Goal: Task Accomplishment & Management: Manage account settings

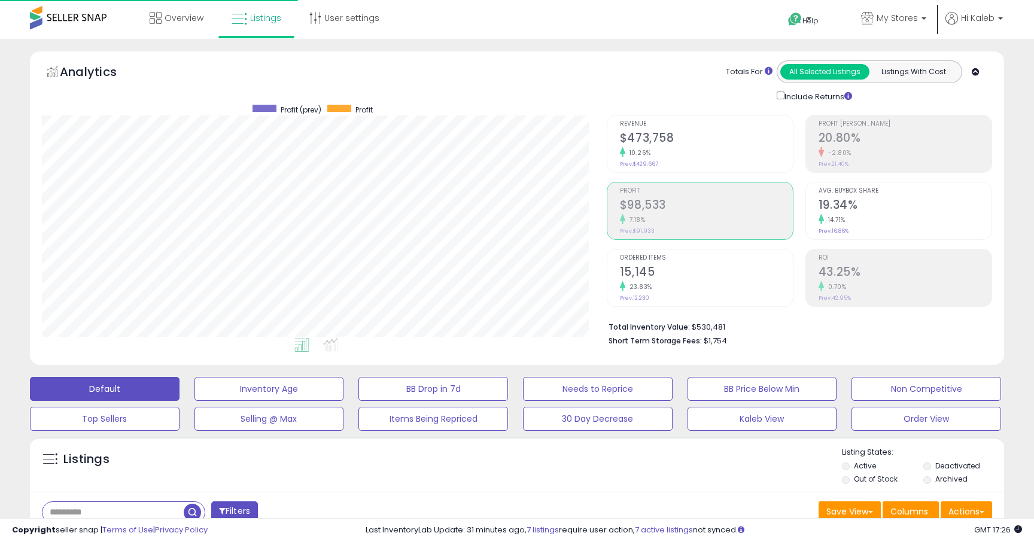
select select "******"
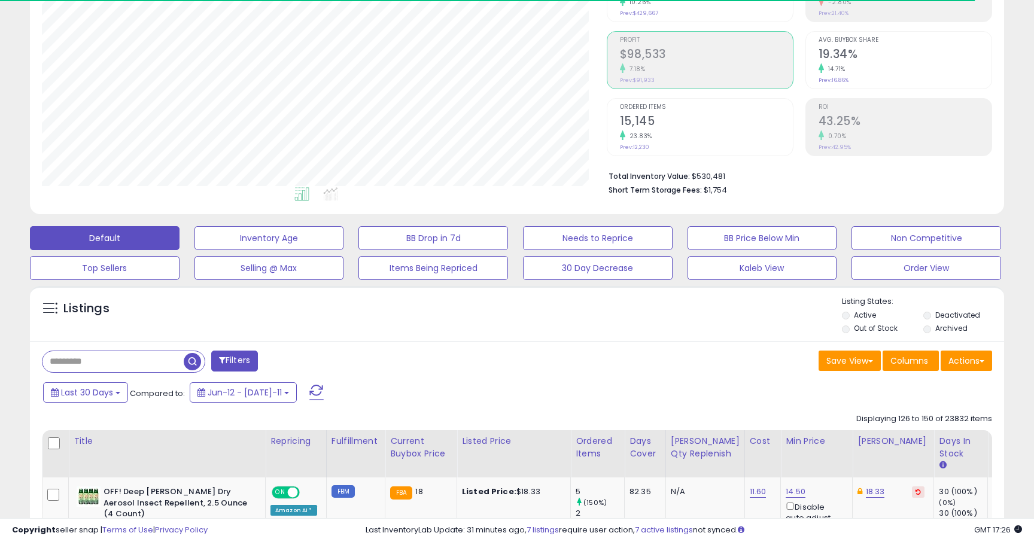
scroll to position [245, 564]
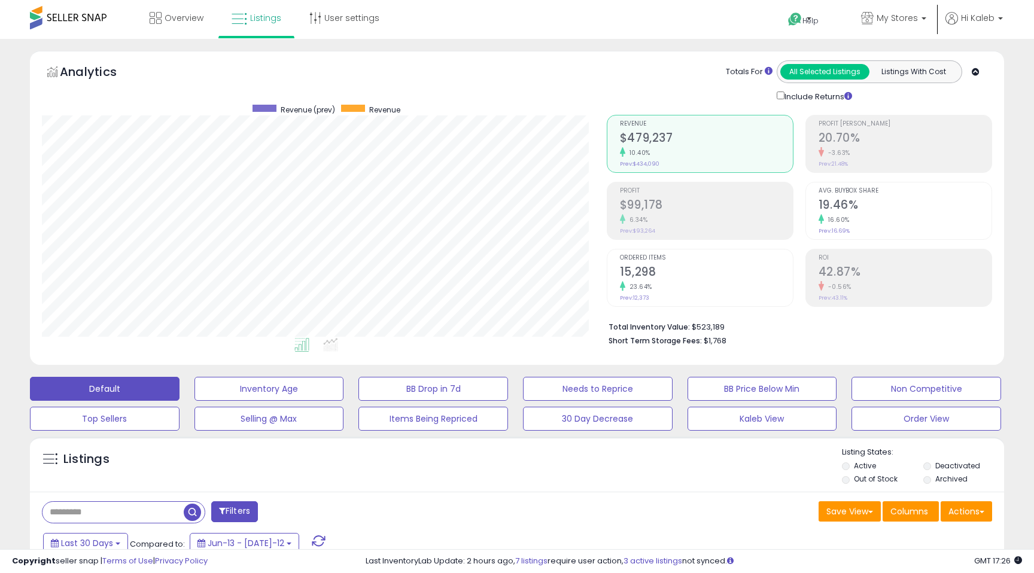
click at [667, 229] on div "Profit $99,178 6.34% Prev: $93,264" at bounding box center [706, 209] width 173 height 54
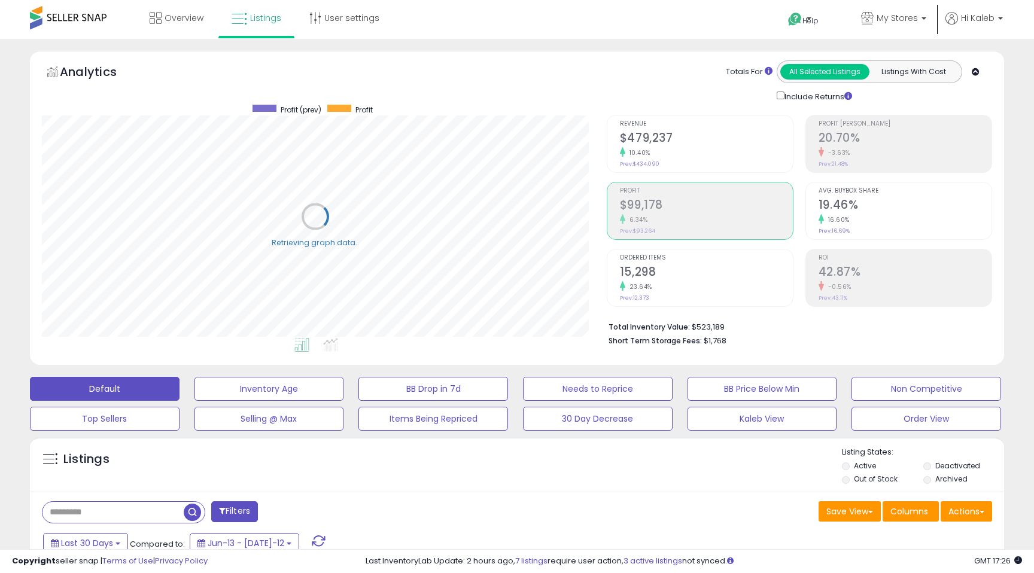
scroll to position [245, 564]
click at [652, 151] on div "10.40%" at bounding box center [706, 152] width 173 height 11
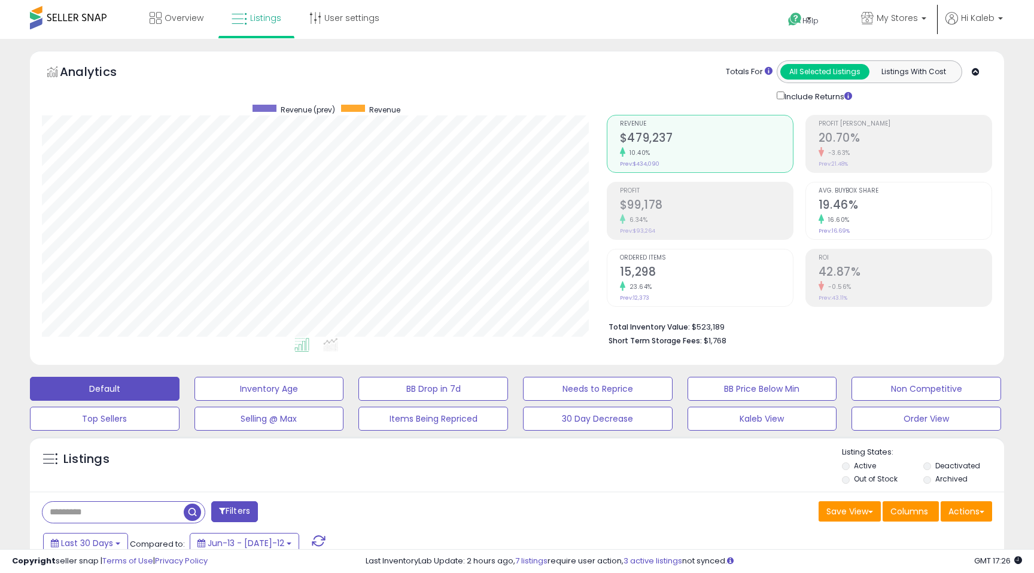
click at [619, 198] on li "Profit $99,178 6.34% Prev: $93,264" at bounding box center [700, 211] width 187 height 58
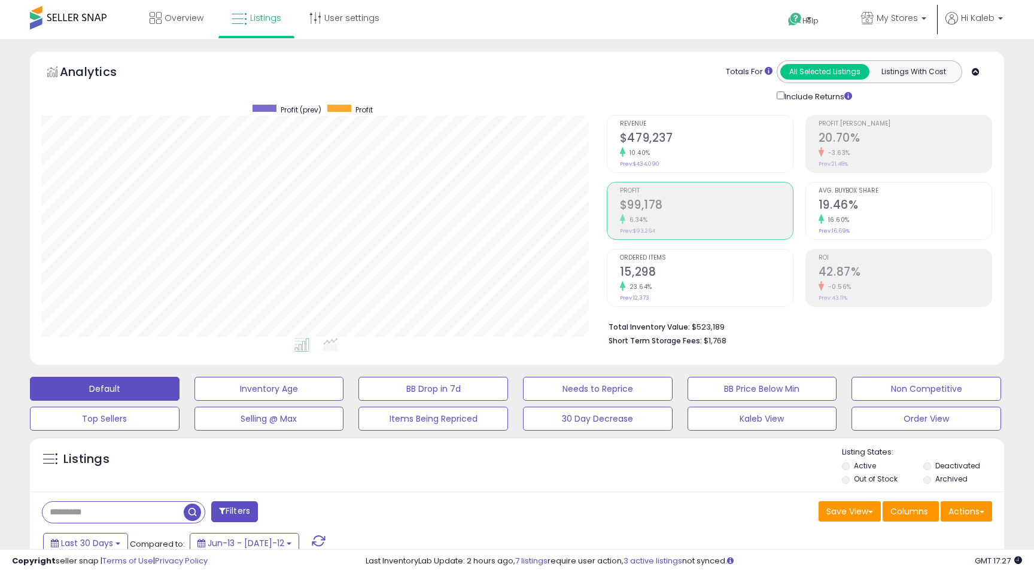
click at [782, 99] on div "Include Returns" at bounding box center [816, 96] width 99 height 14
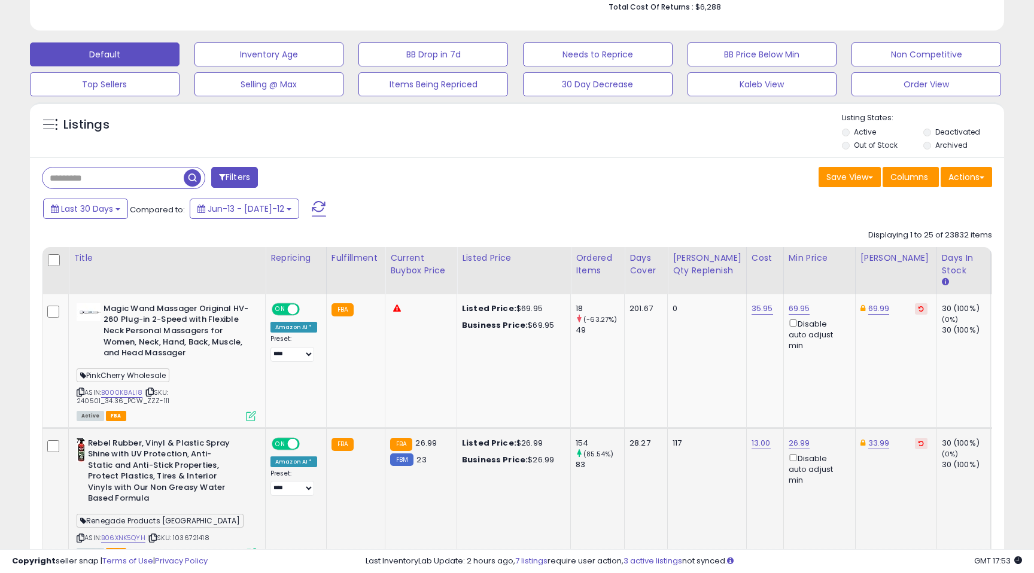
scroll to position [0, 0]
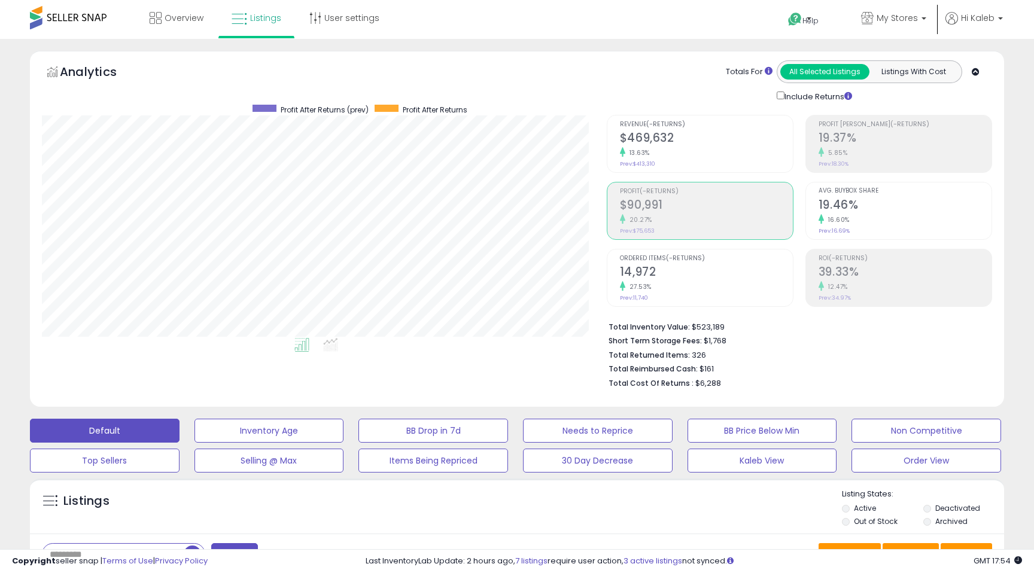
click at [650, 144] on h2 "$469,632" at bounding box center [706, 139] width 173 height 16
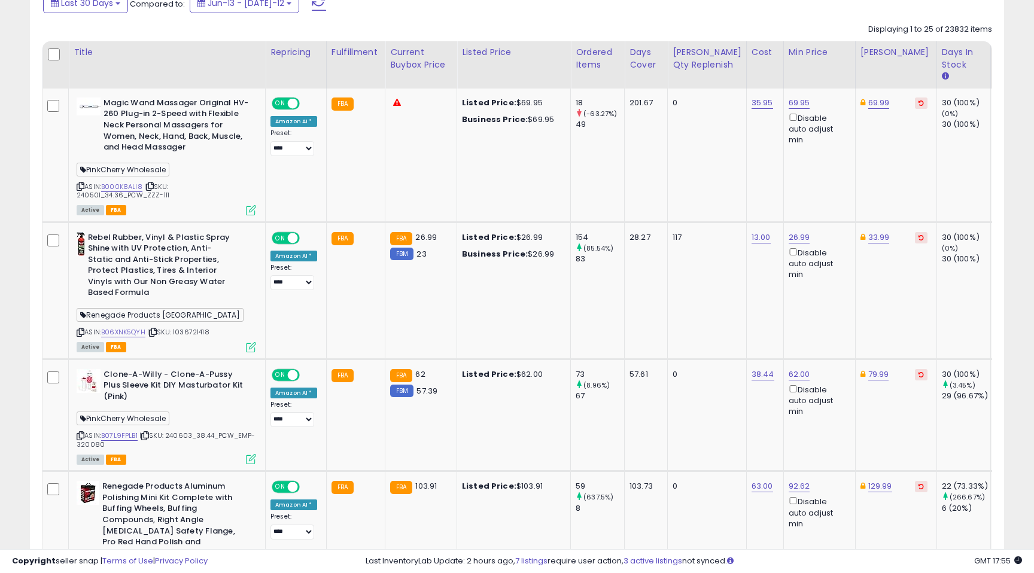
scroll to position [671, 0]
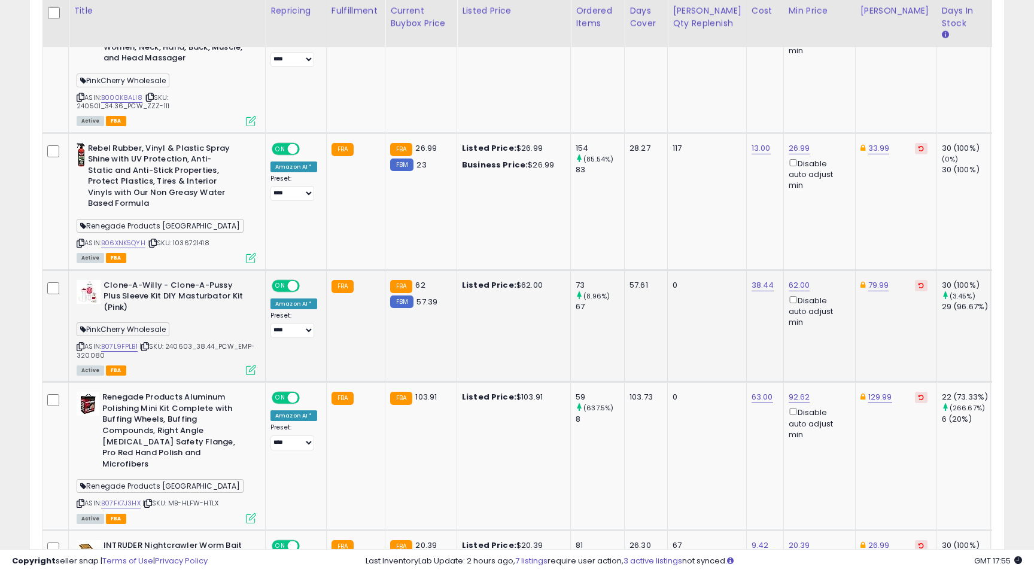
click at [243, 369] on div "Active FBA" at bounding box center [166, 369] width 179 height 8
click at [249, 371] on icon at bounding box center [251, 370] width 10 height 10
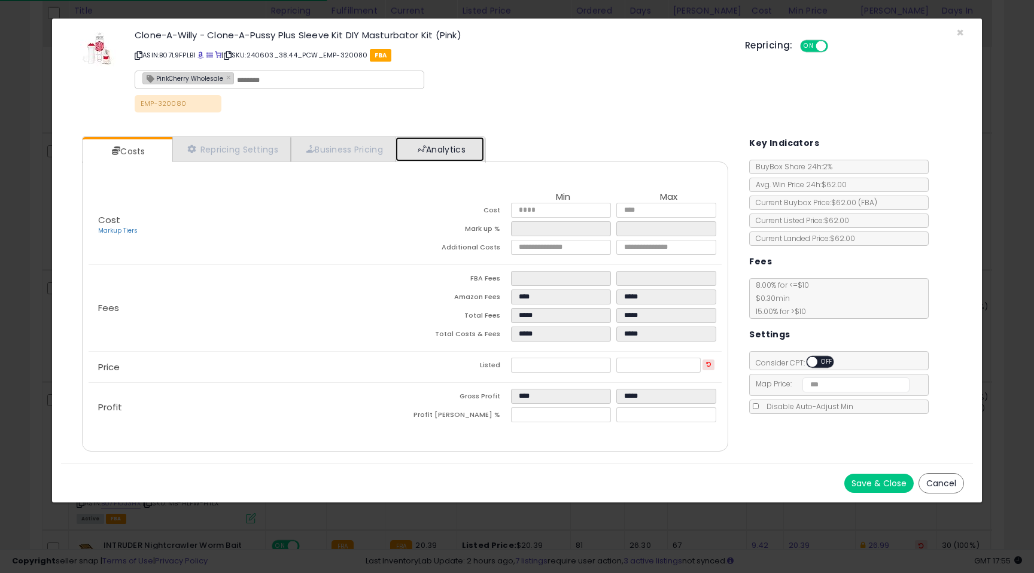
click at [457, 155] on link "Analytics" at bounding box center [439, 149] width 89 height 25
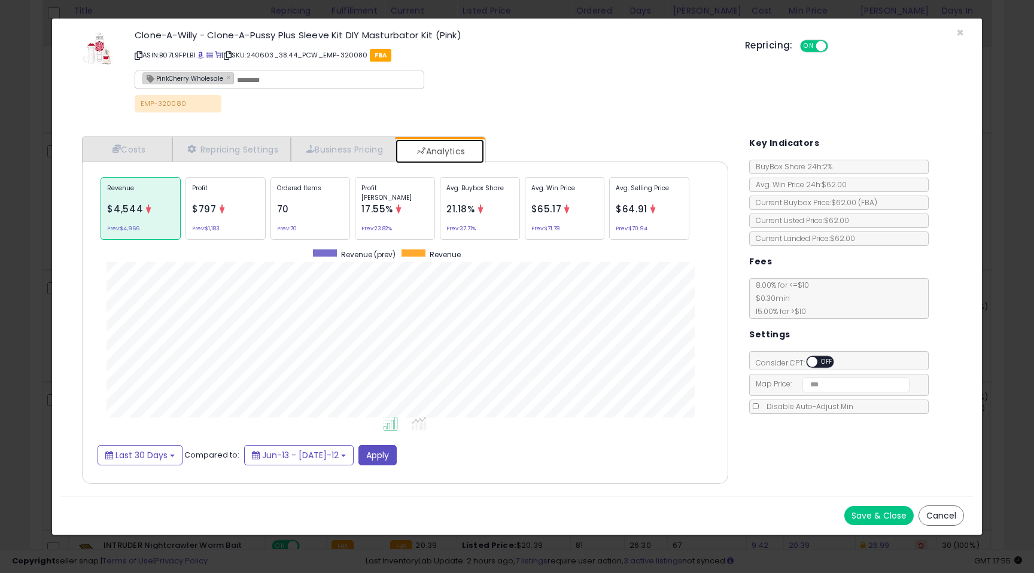
scroll to position [368, 670]
click at [609, 211] on div "Avg. Buybox Share 21.18% Prev: 37.71%" at bounding box center [649, 208] width 80 height 63
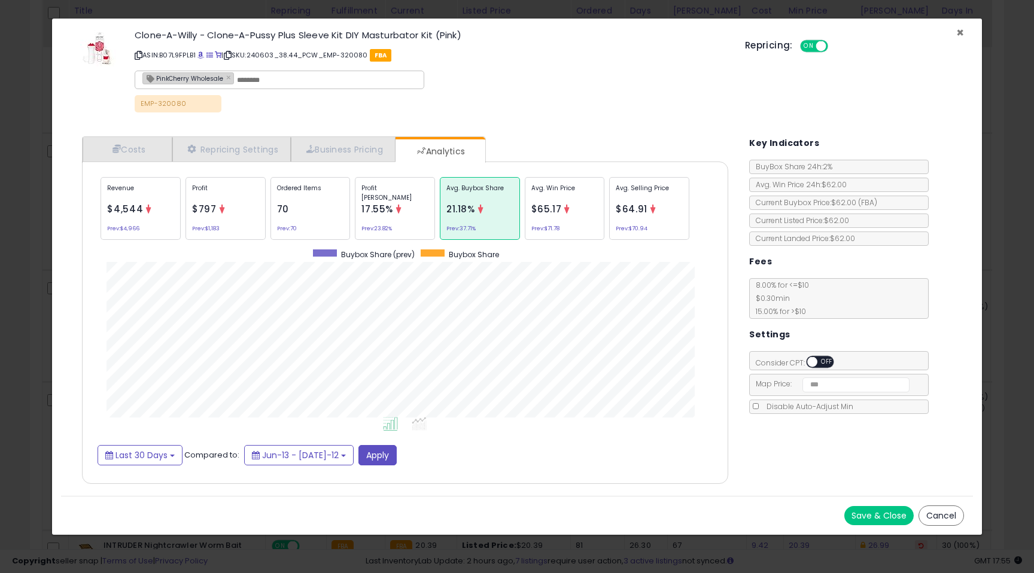
click at [961, 31] on span "×" at bounding box center [960, 32] width 8 height 17
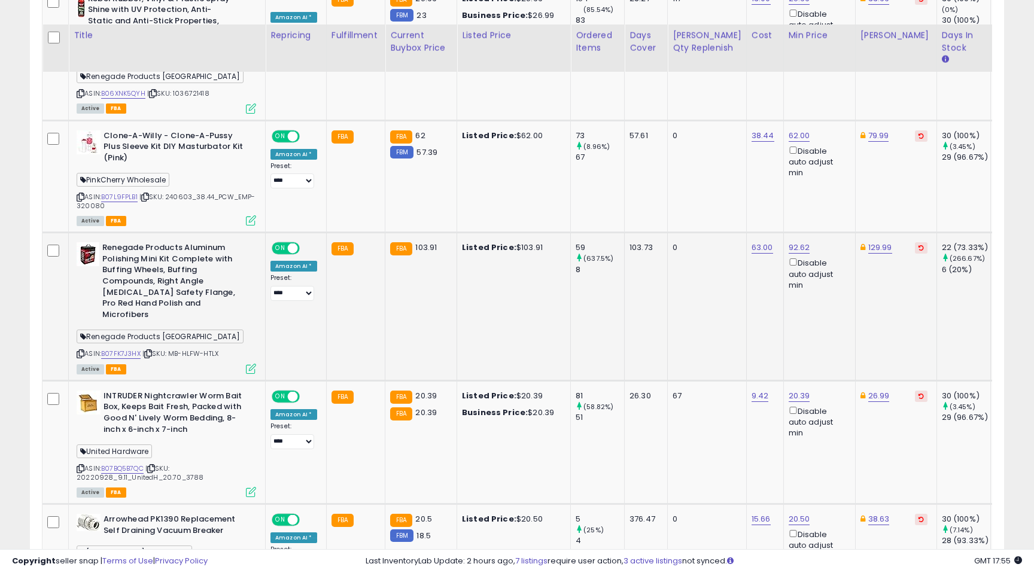
scroll to position [845, 0]
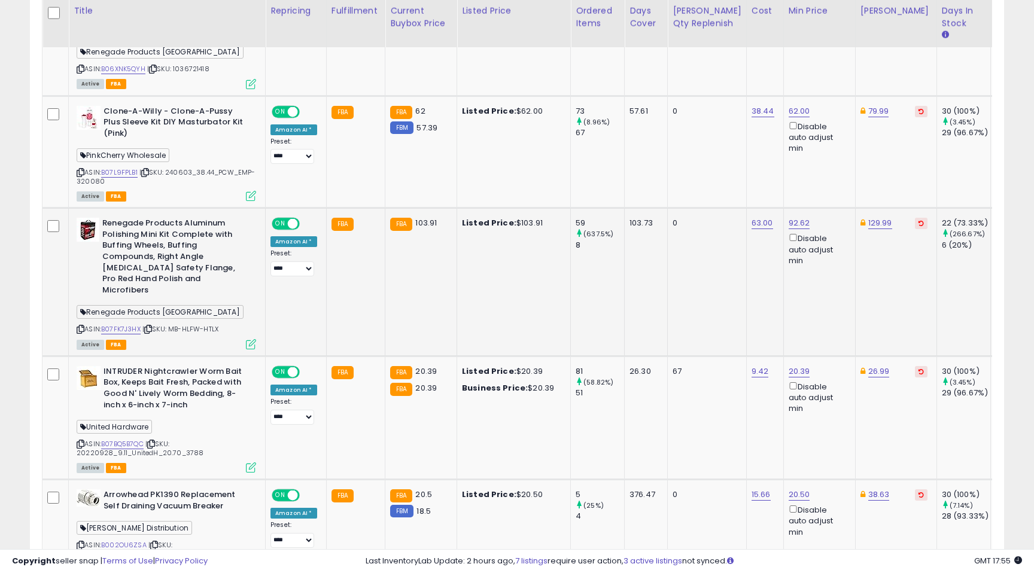
click at [251, 339] on icon at bounding box center [251, 344] width 10 height 10
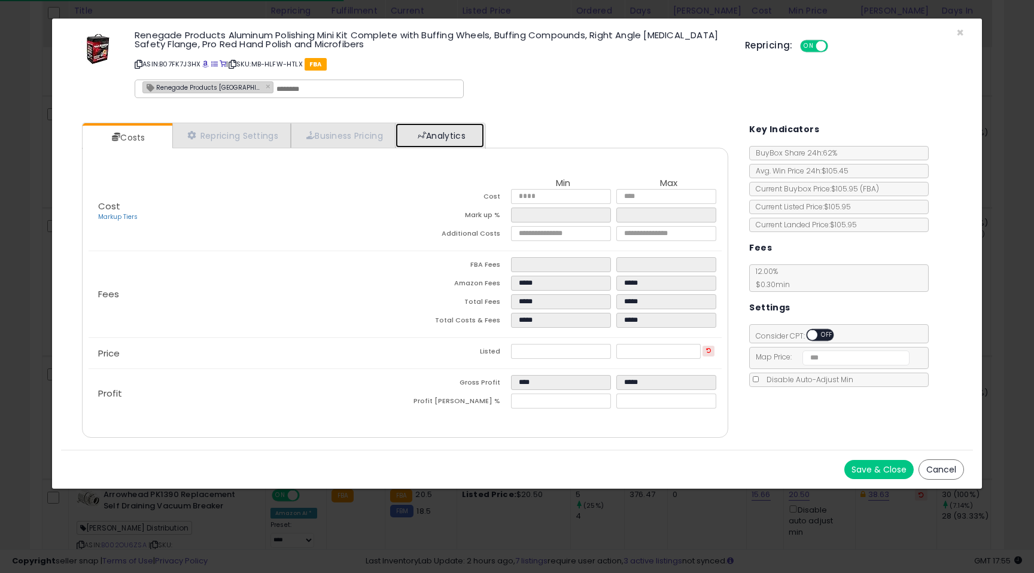
click at [458, 146] on link "Analytics" at bounding box center [439, 135] width 89 height 25
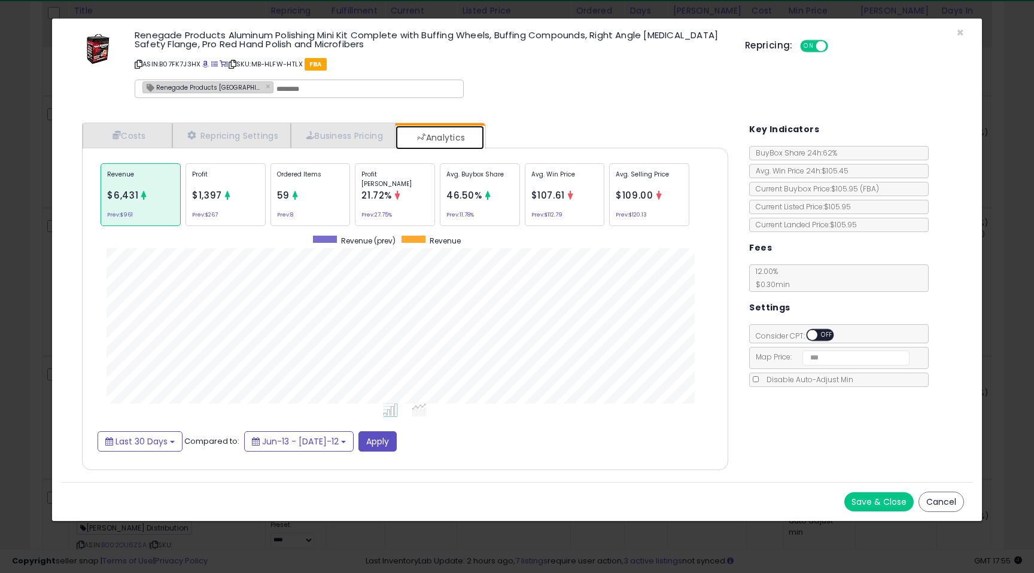
scroll to position [368, 670]
click at [440, 190] on div "Ordered Items 59 Prev: 8" at bounding box center [480, 194] width 80 height 63
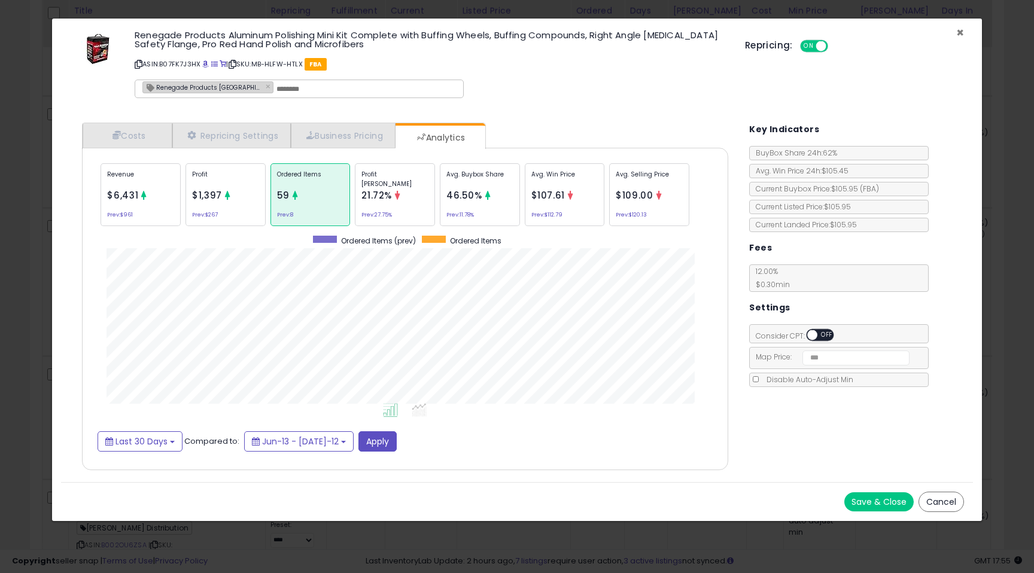
click at [958, 32] on span "×" at bounding box center [960, 32] width 8 height 17
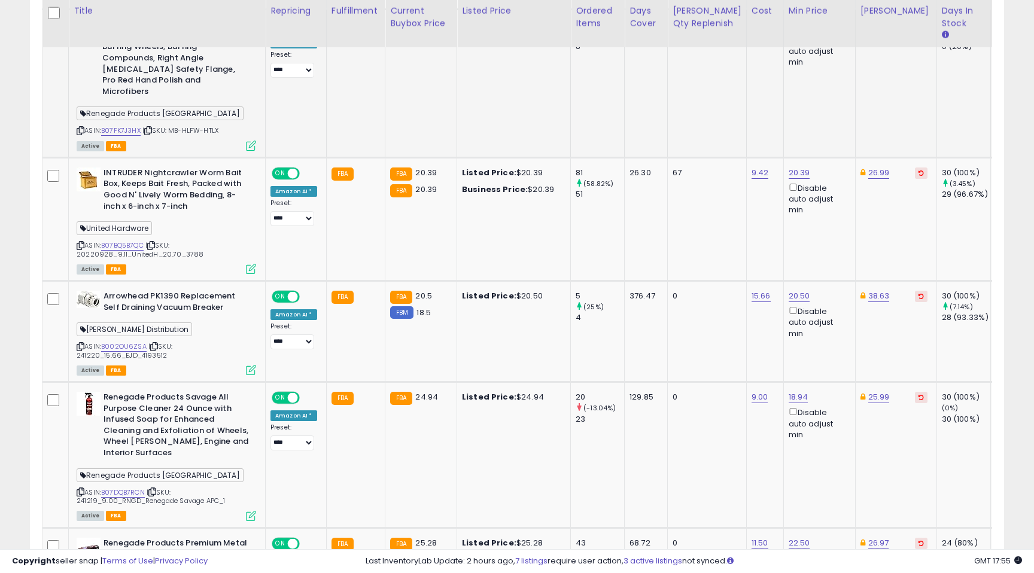
scroll to position [1044, 0]
click at [242, 365] on div "Active FBA" at bounding box center [166, 369] width 179 height 8
click at [251, 364] on icon at bounding box center [251, 369] width 10 height 10
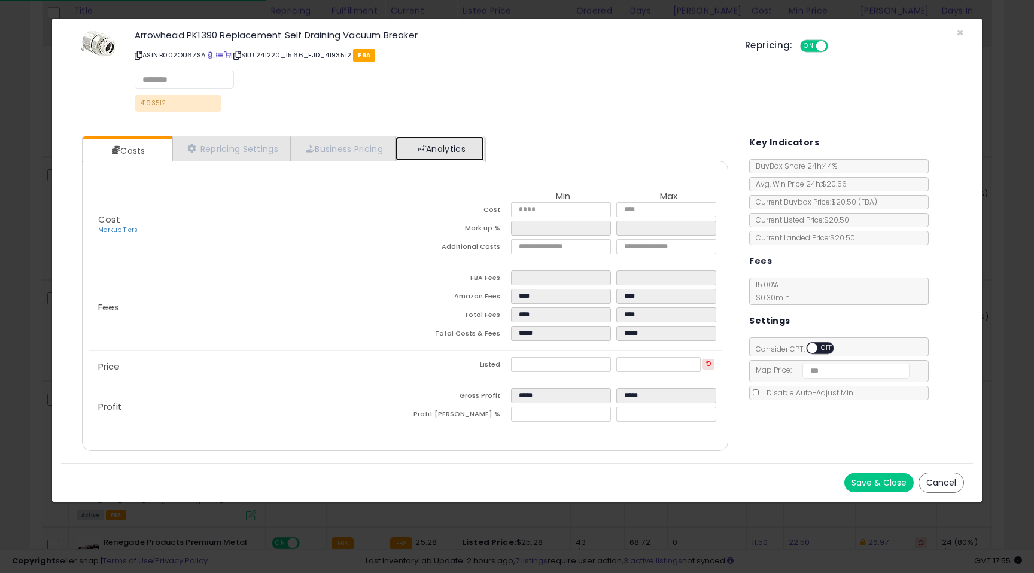
click at [470, 156] on link "Analytics" at bounding box center [439, 148] width 89 height 25
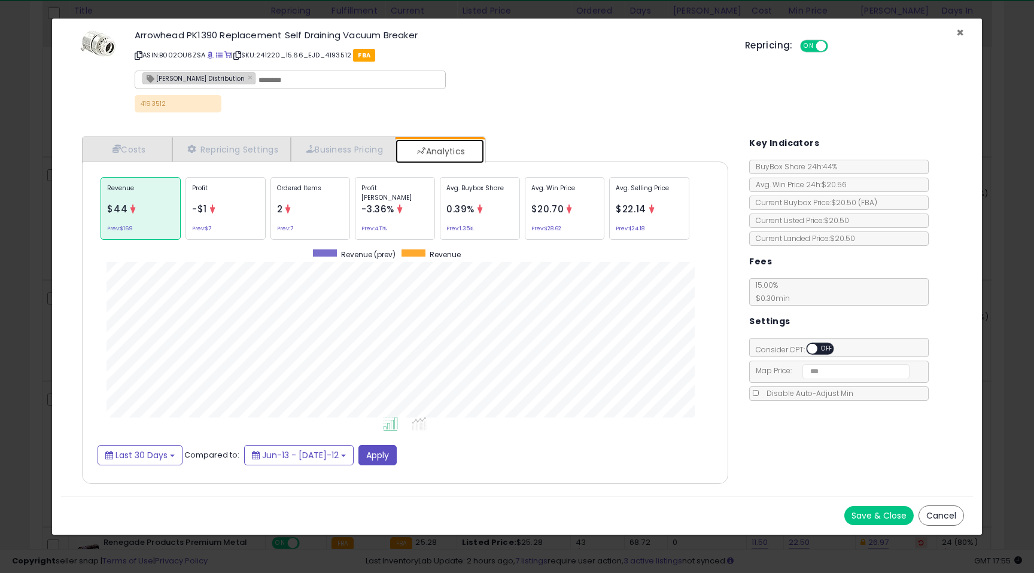
scroll to position [368, 670]
click at [958, 35] on span "×" at bounding box center [960, 32] width 8 height 17
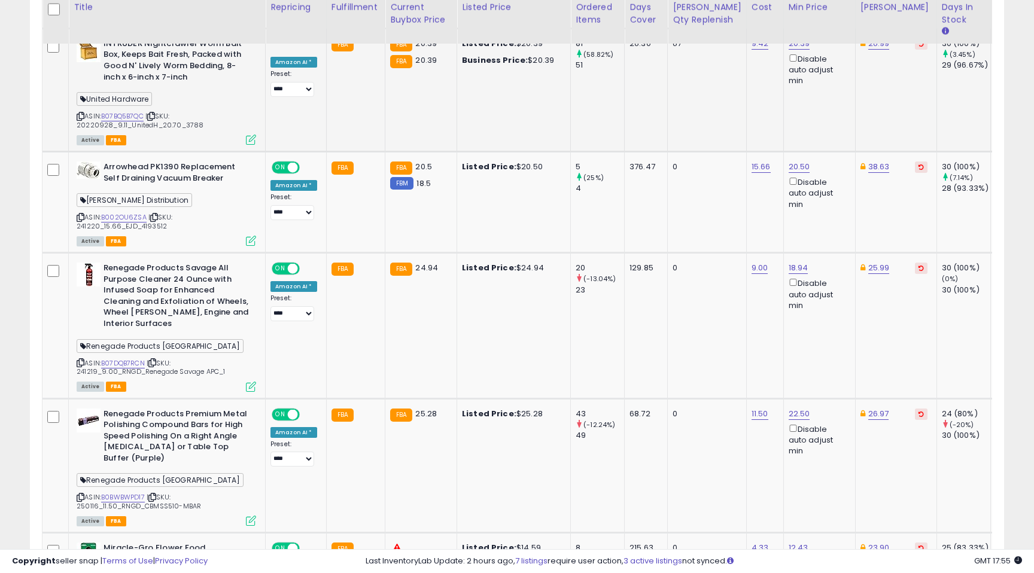
scroll to position [1184, 0]
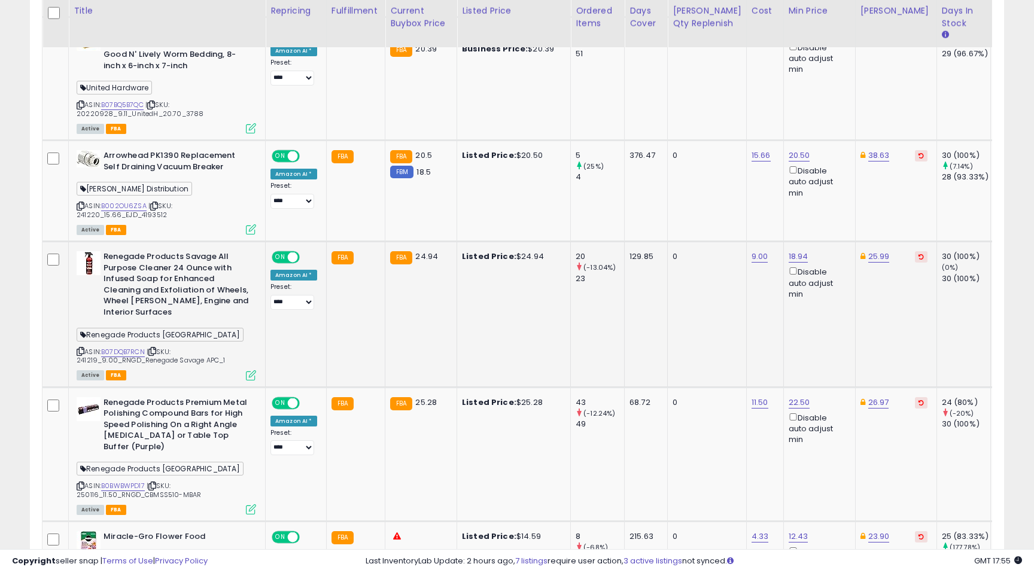
click at [251, 370] on icon at bounding box center [251, 375] width 10 height 10
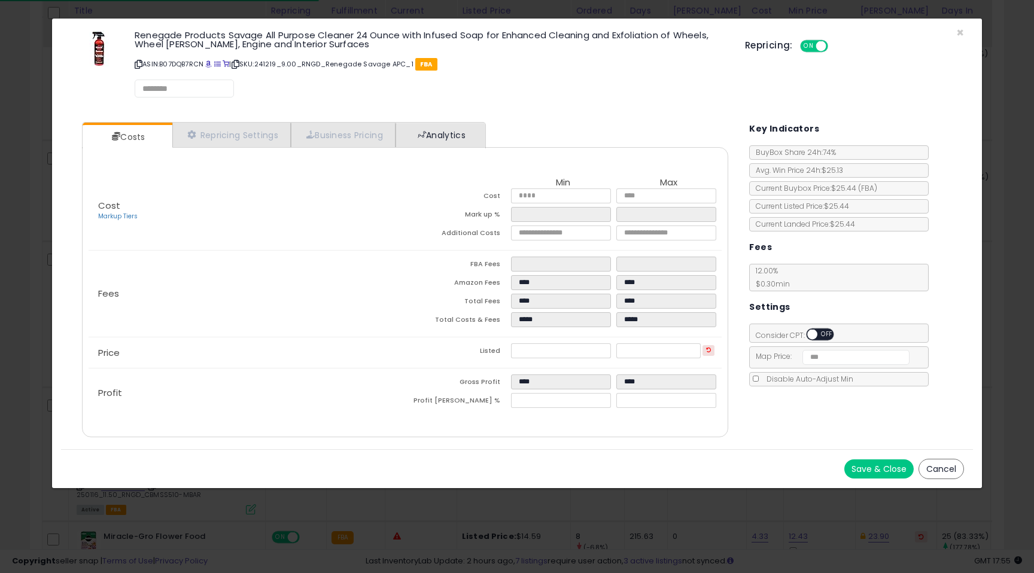
click at [459, 148] on div "Cost Markup Tiers Min Max Cost **** **** Mark up % ***** ***** Additional Costs" at bounding box center [405, 292] width 646 height 290
click at [459, 146] on link "Analytics" at bounding box center [439, 135] width 89 height 25
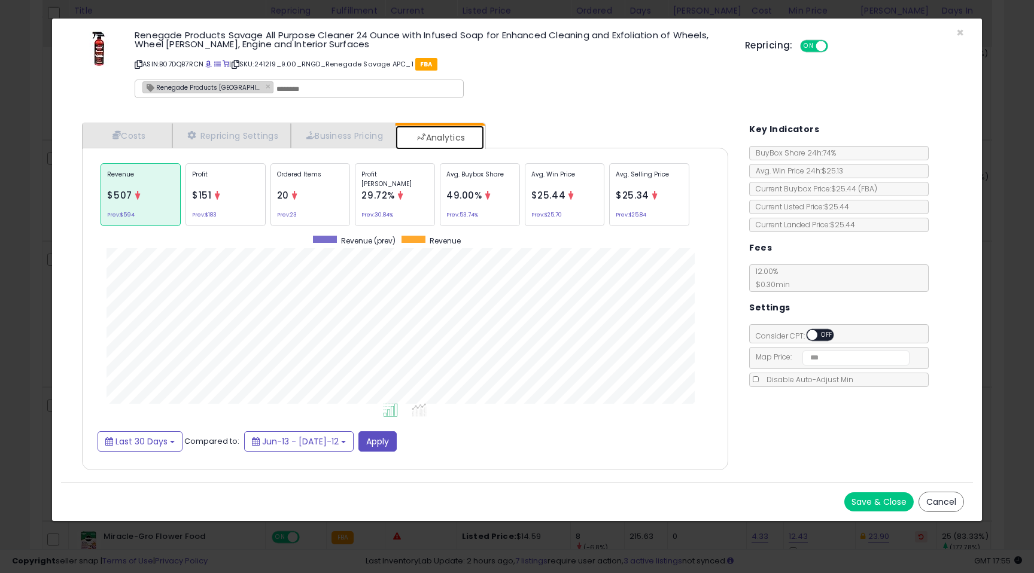
scroll to position [368, 670]
click at [960, 29] on span "×" at bounding box center [960, 32] width 8 height 17
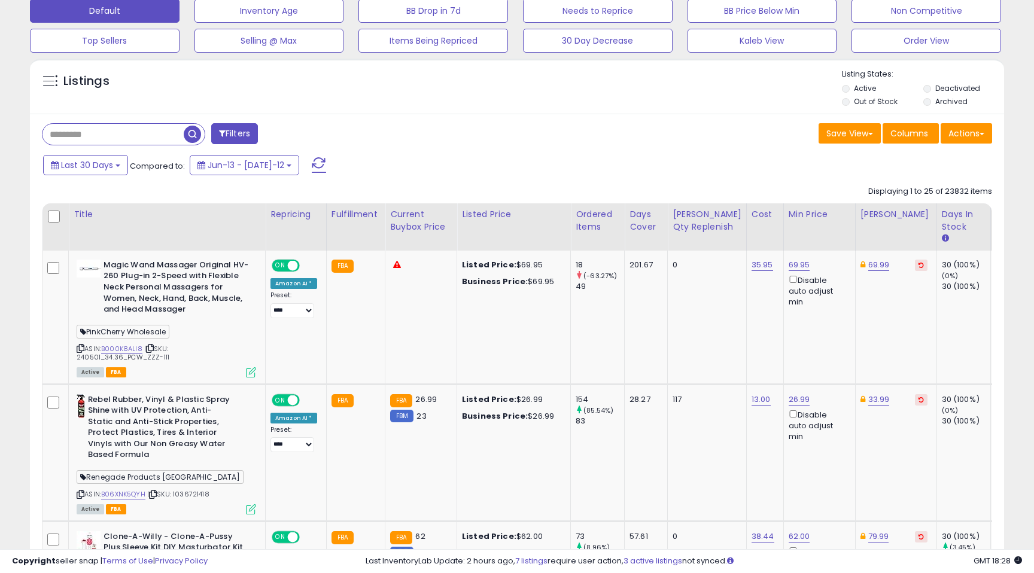
scroll to position [435, 0]
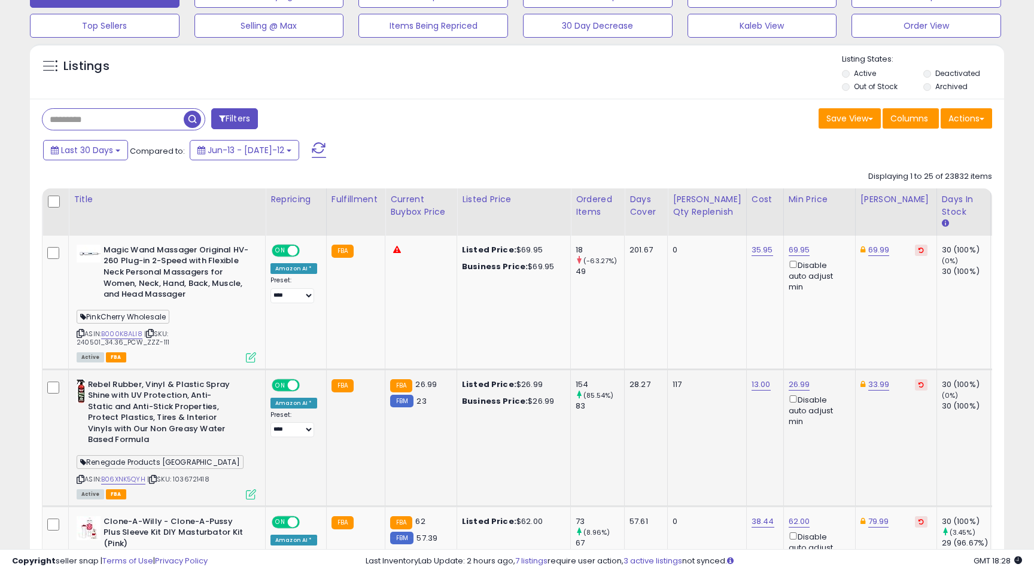
click at [111, 460] on span "Renegade Products [GEOGRAPHIC_DATA]" at bounding box center [160, 462] width 167 height 14
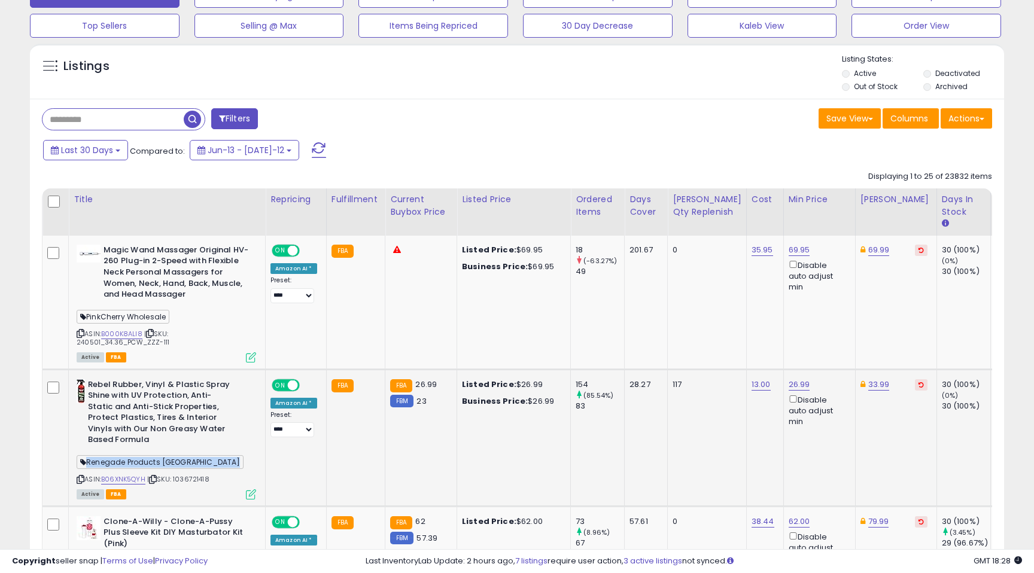
copy span "Renegade Products [GEOGRAPHIC_DATA]"
click at [224, 118] on span at bounding box center [222, 118] width 7 height 8
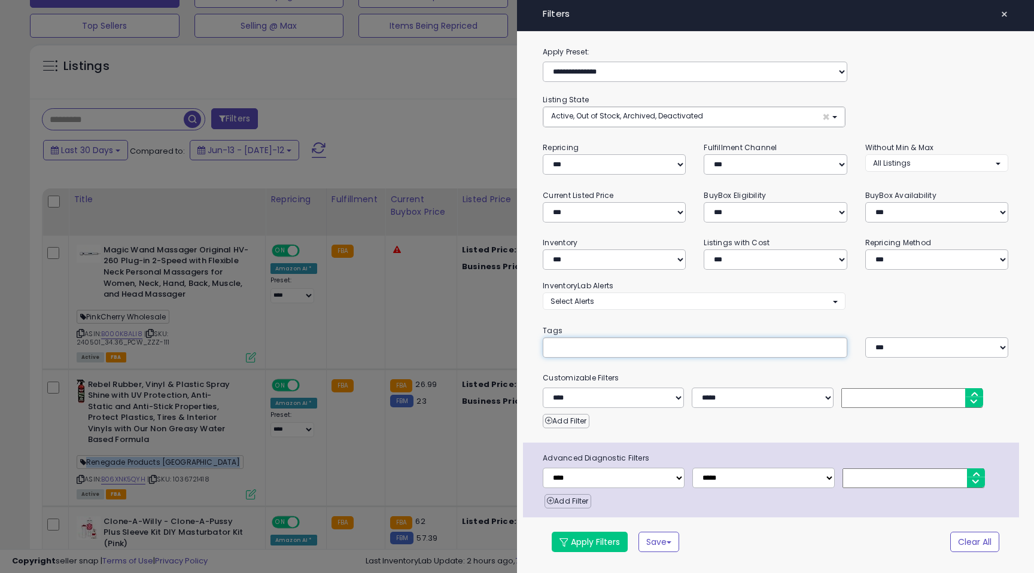
click at [591, 357] on div at bounding box center [695, 347] width 304 height 20
paste input "**********"
type input "**********"
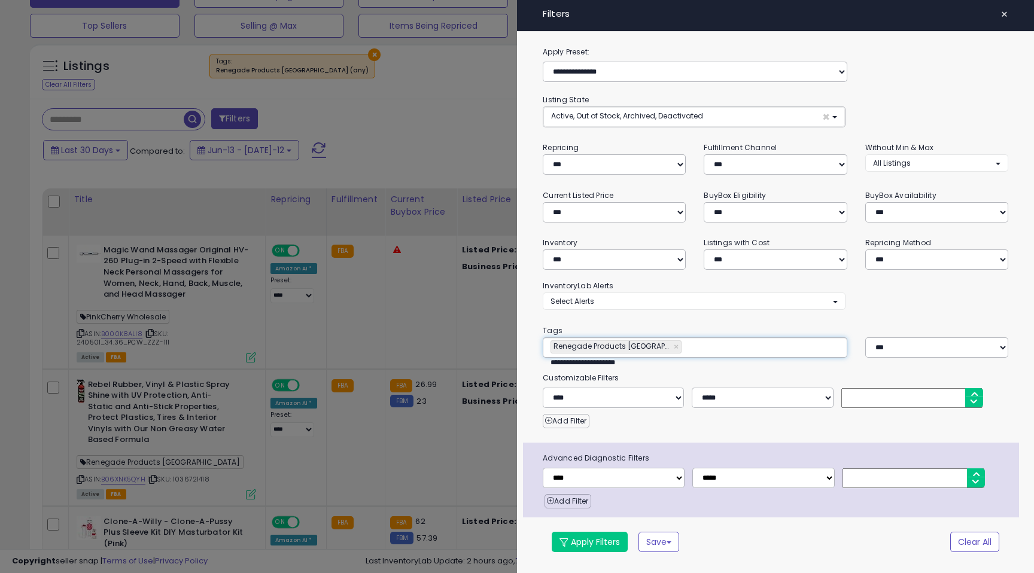
type input "**********"
click at [627, 73] on select "**********" at bounding box center [695, 72] width 304 height 20
click at [583, 538] on button "Apply Filters" at bounding box center [590, 542] width 76 height 20
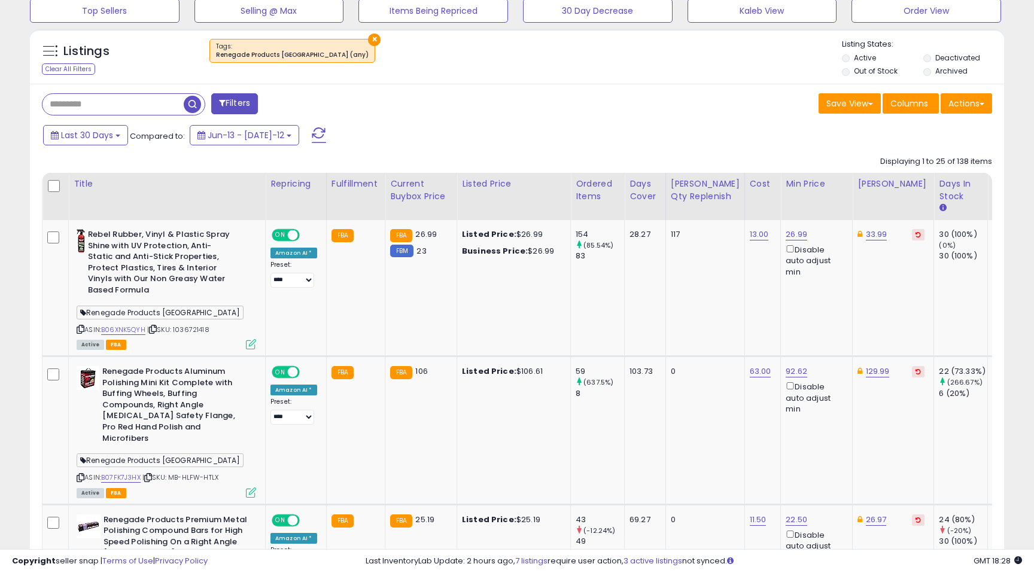
scroll to position [422, 0]
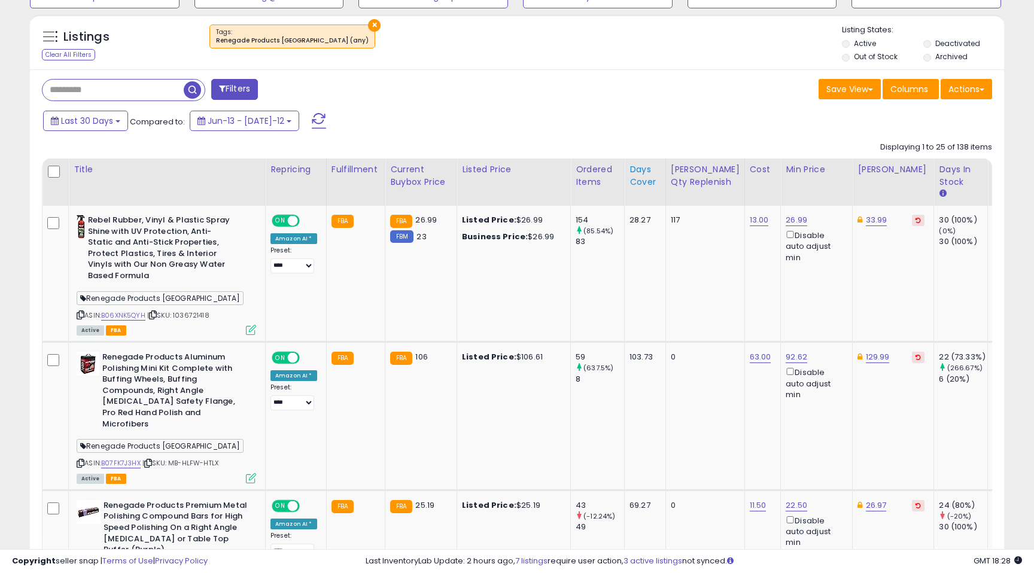
click at [644, 175] on div "Days Cover" at bounding box center [644, 175] width 31 height 25
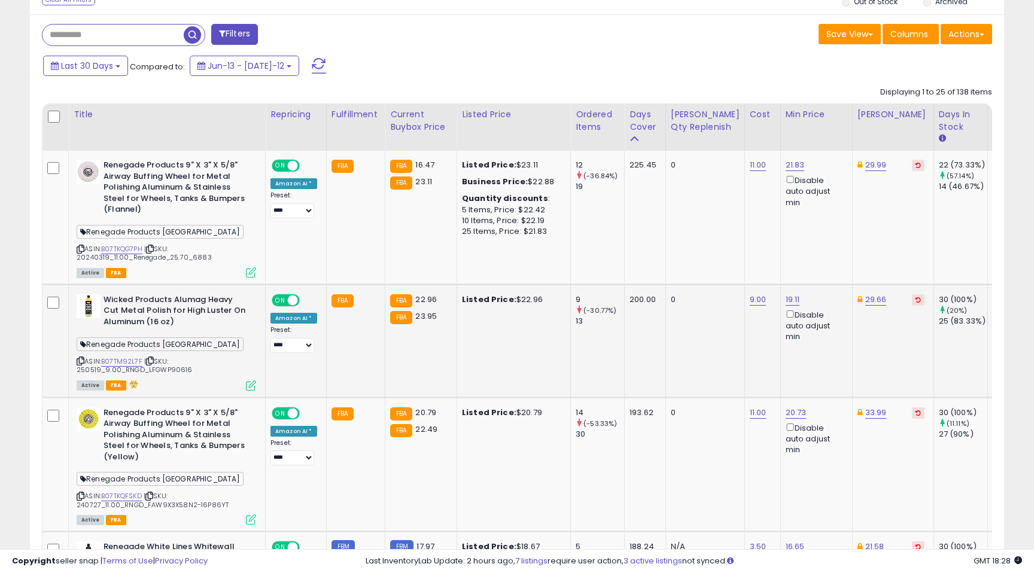
scroll to position [474, 0]
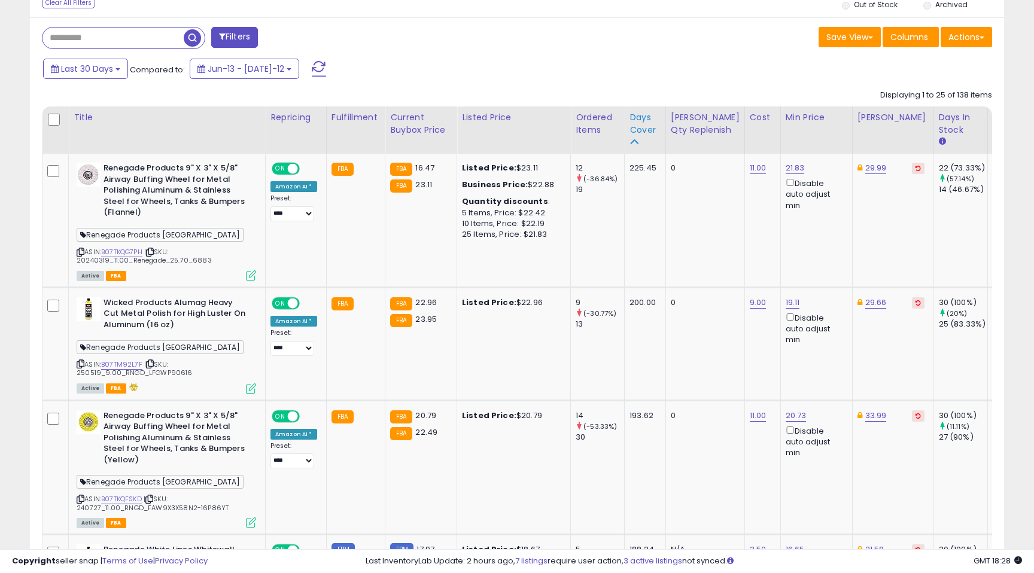
click at [632, 127] on div "Days Cover" at bounding box center [644, 123] width 31 height 25
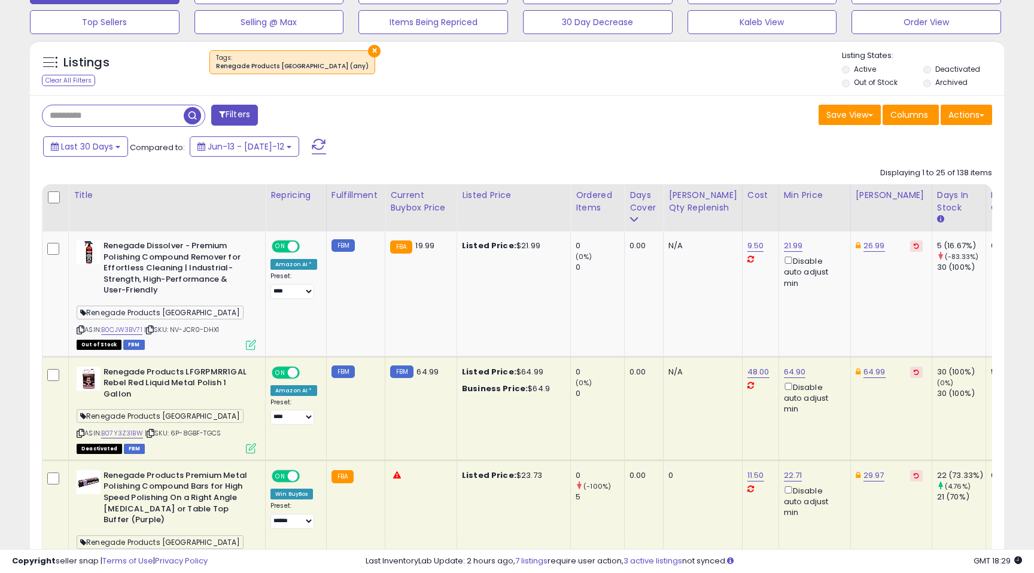
scroll to position [0, 0]
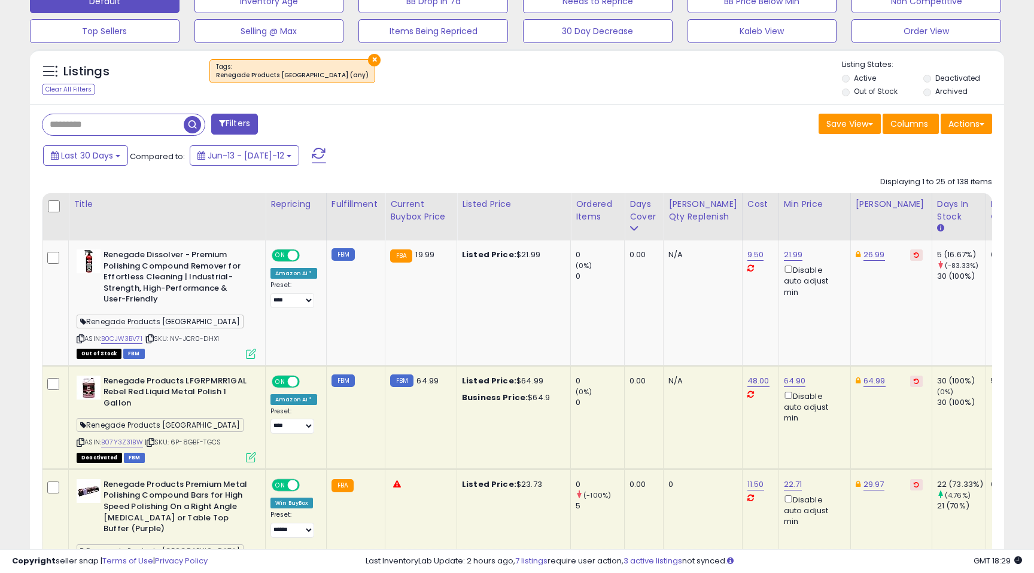
click at [243, 123] on button "Filters" at bounding box center [234, 124] width 47 height 21
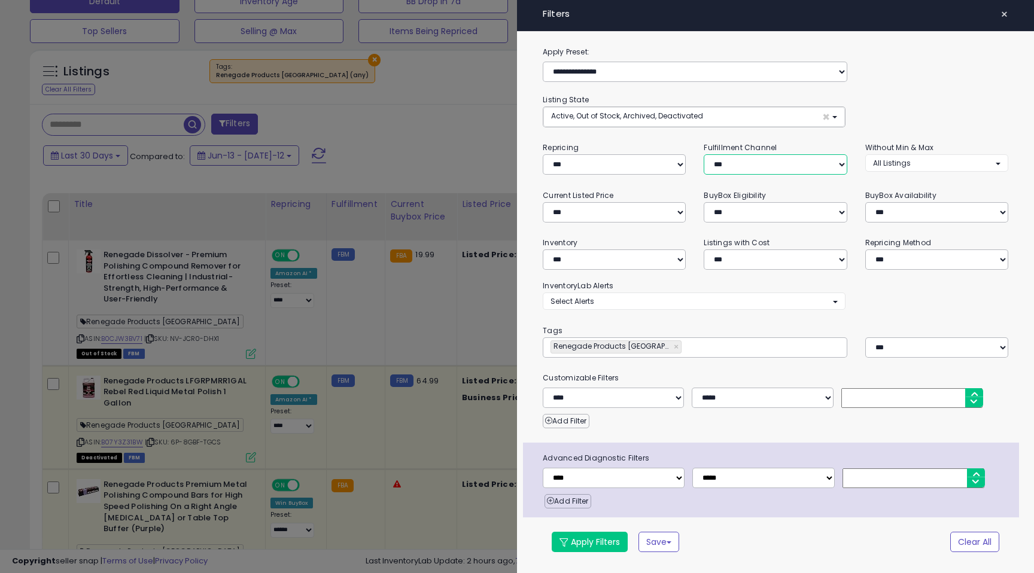
click at [742, 166] on select "*** *** *** ***" at bounding box center [774, 164] width 143 height 20
select select "***"
click at [605, 543] on button "Apply Filters" at bounding box center [590, 542] width 76 height 20
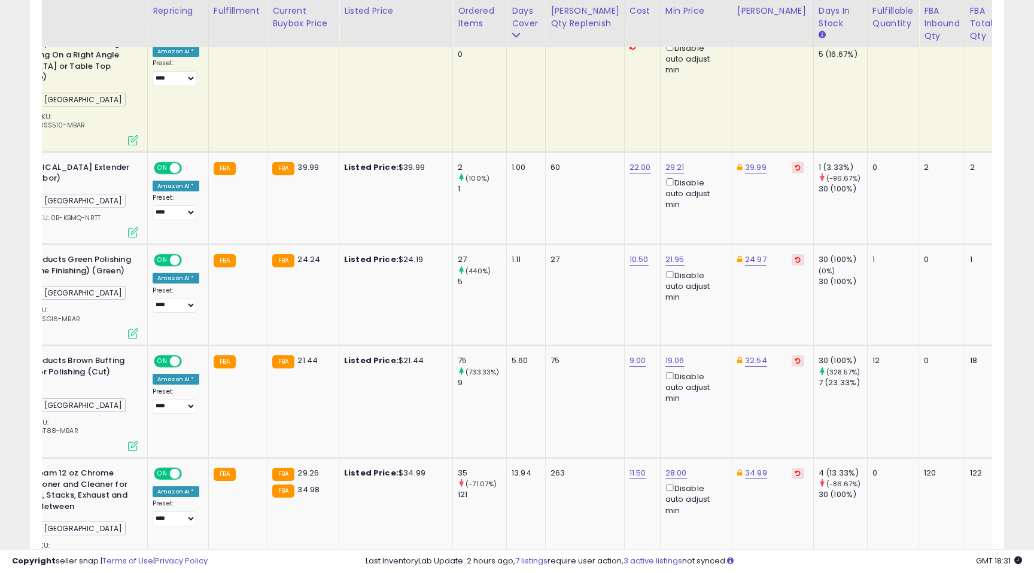
scroll to position [0, 118]
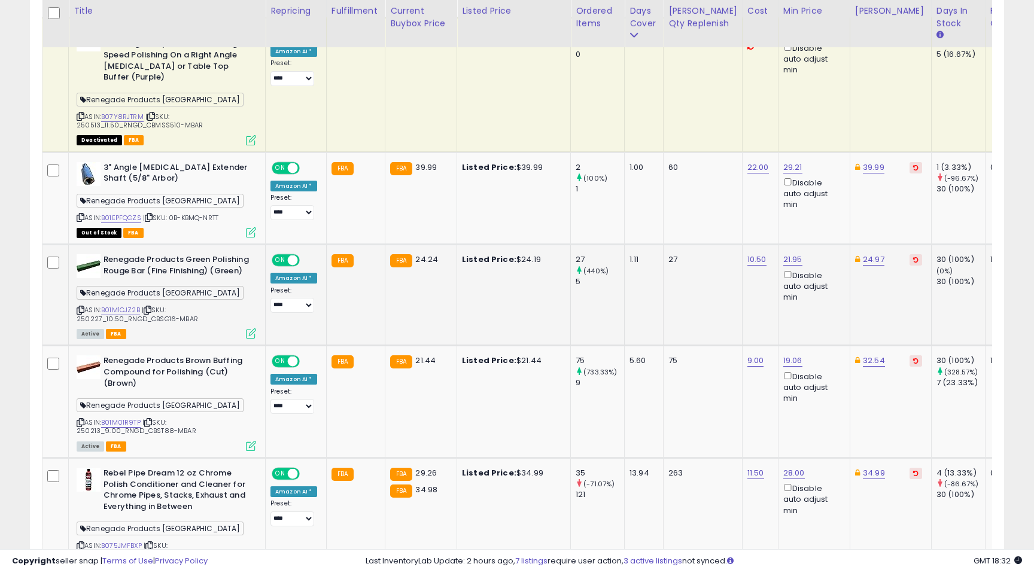
click at [81, 307] on icon at bounding box center [81, 310] width 8 height 7
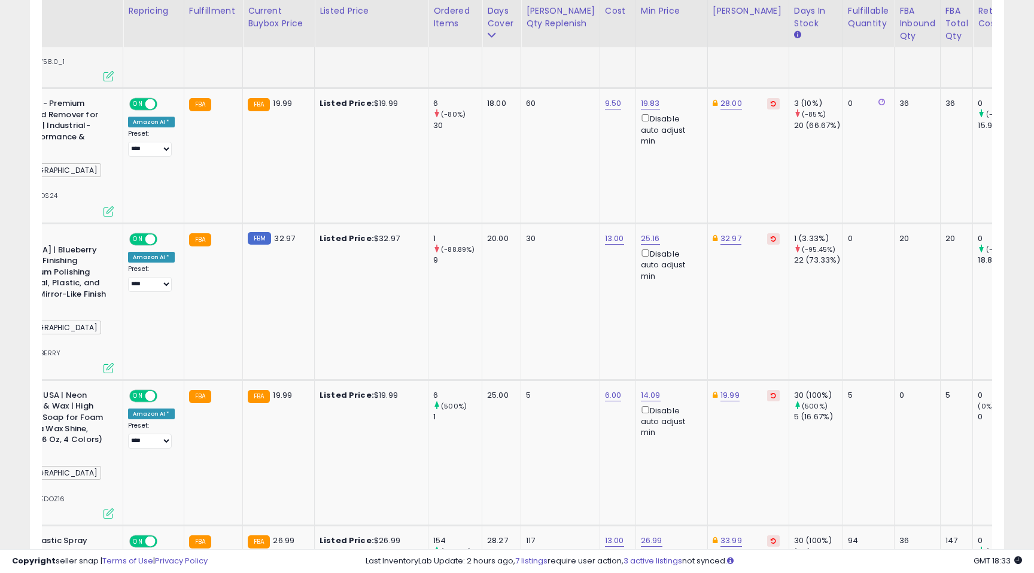
scroll to position [0, 143]
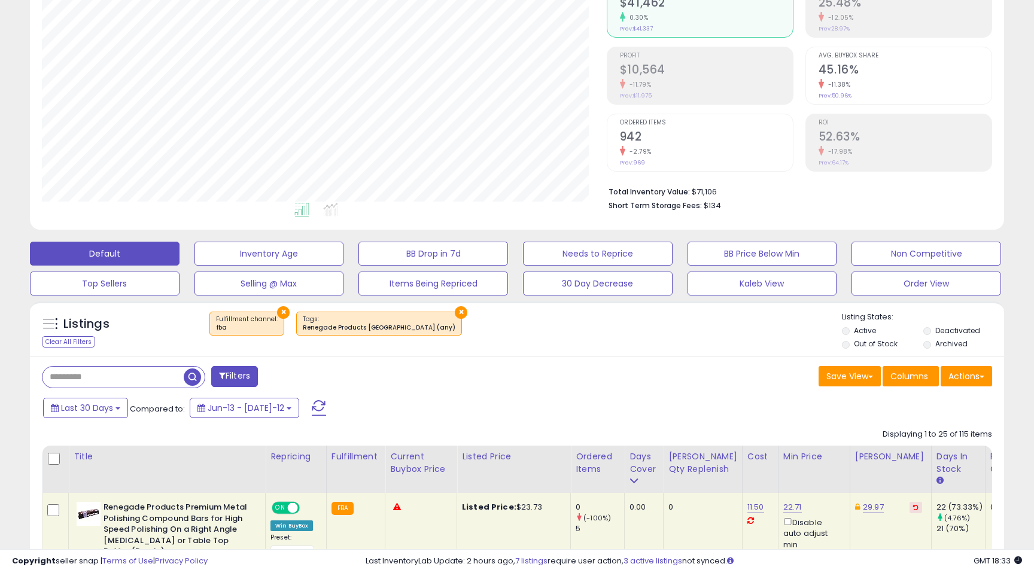
click at [154, 376] on input "text" at bounding box center [112, 377] width 141 height 21
click at [154, 376] on input "text" at bounding box center [159, 377] width 234 height 21
click at [284, 378] on span "button" at bounding box center [284, 376] width 17 height 17
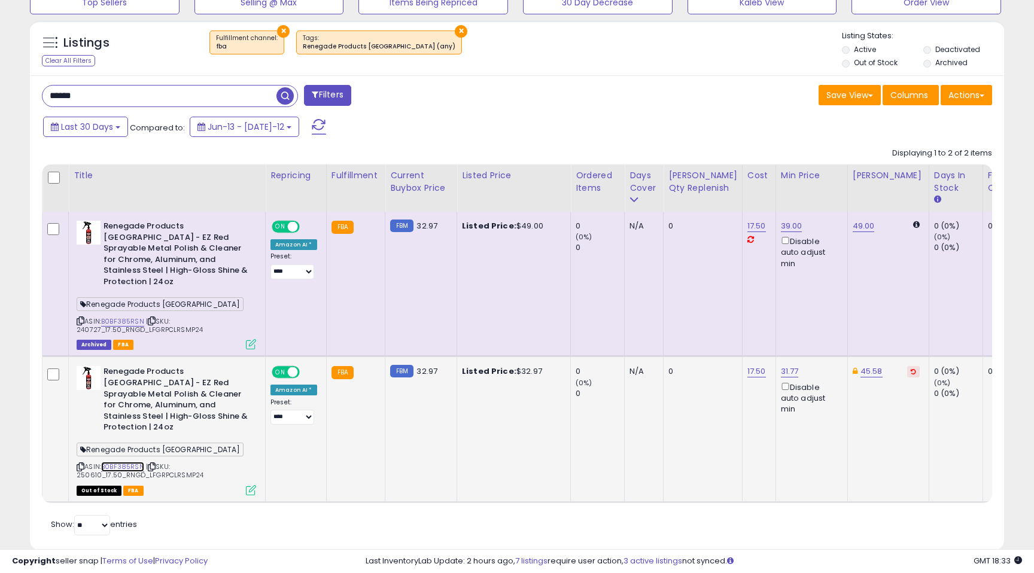
click at [135, 462] on link "B0BF385RSN" at bounding box center [122, 467] width 43 height 10
click at [81, 318] on icon at bounding box center [81, 321] width 8 height 7
click at [103, 99] on input "******" at bounding box center [159, 96] width 234 height 21
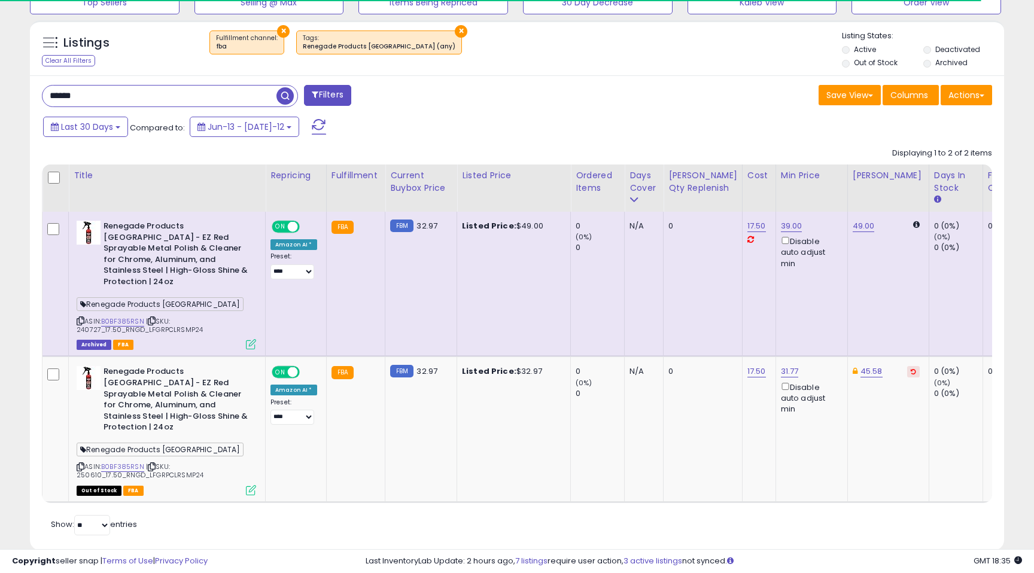
click at [103, 99] on input "******" at bounding box center [159, 96] width 234 height 21
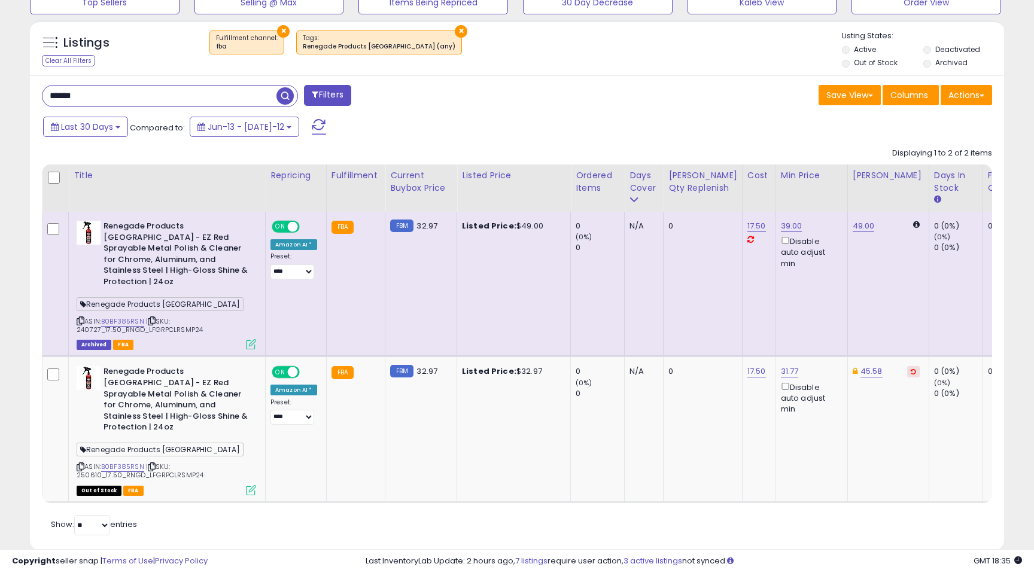
click at [103, 99] on input "******" at bounding box center [159, 96] width 234 height 21
click at [282, 95] on span "button" at bounding box center [284, 95] width 17 height 17
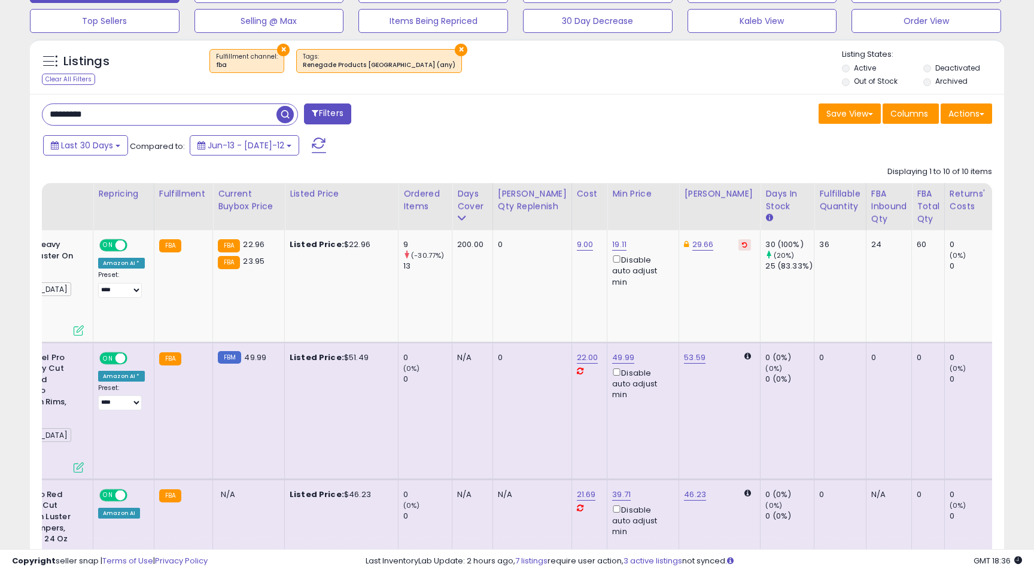
scroll to position [400, 0]
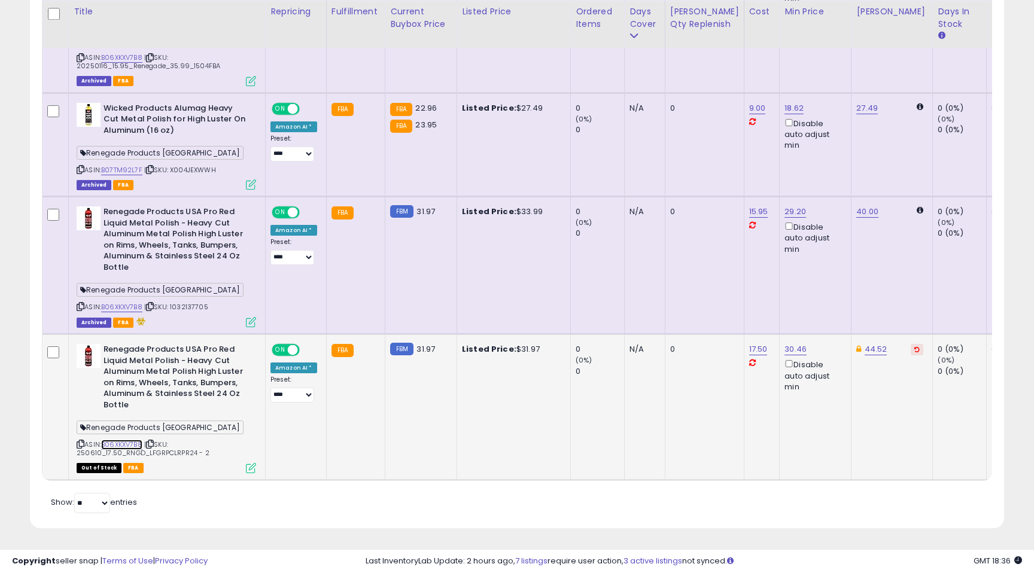
click at [134, 445] on link "B06XKXV7B8" at bounding box center [121, 445] width 41 height 10
click at [81, 443] on icon at bounding box center [81, 444] width 8 height 7
click at [81, 442] on icon at bounding box center [81, 444] width 8 height 7
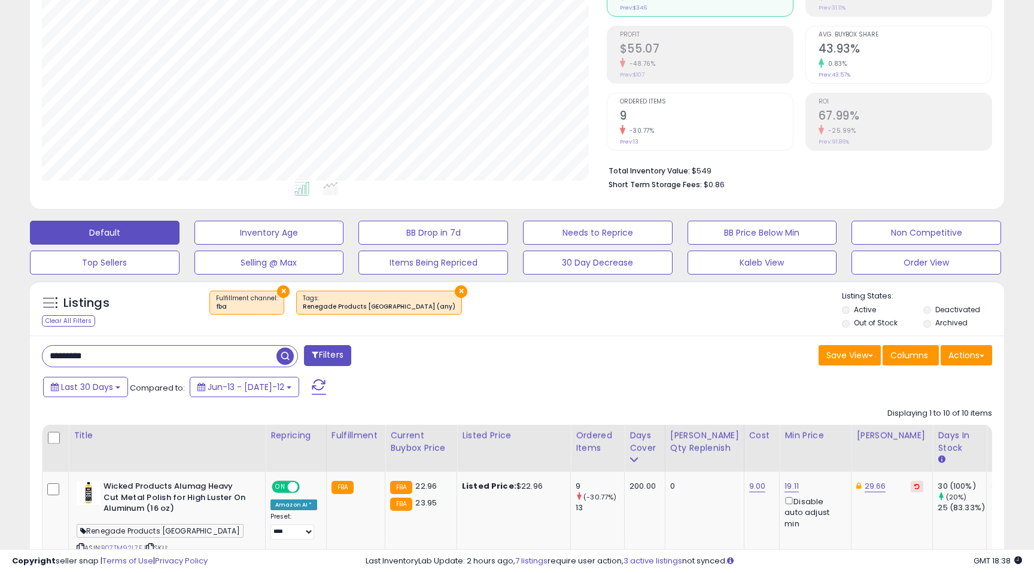
scroll to position [158, 0]
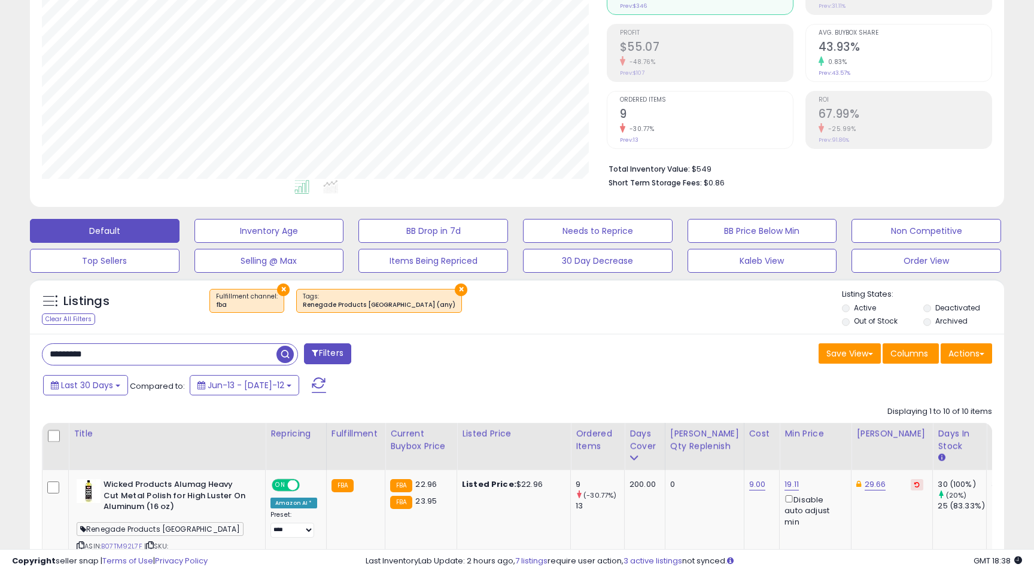
click at [117, 351] on input "*********" at bounding box center [159, 354] width 234 height 21
type input "******"
click at [282, 357] on span "button" at bounding box center [284, 354] width 17 height 17
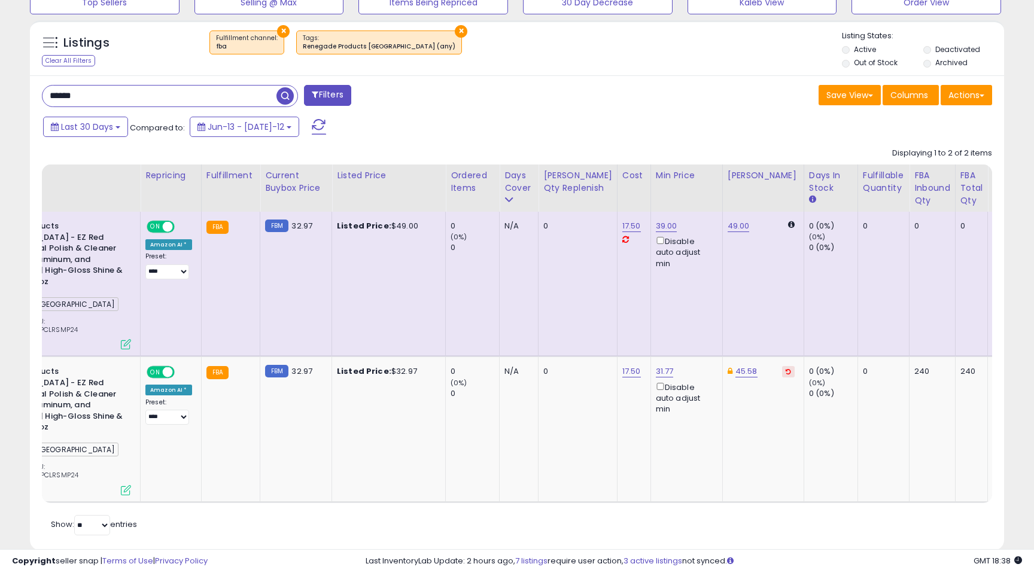
scroll to position [0, 0]
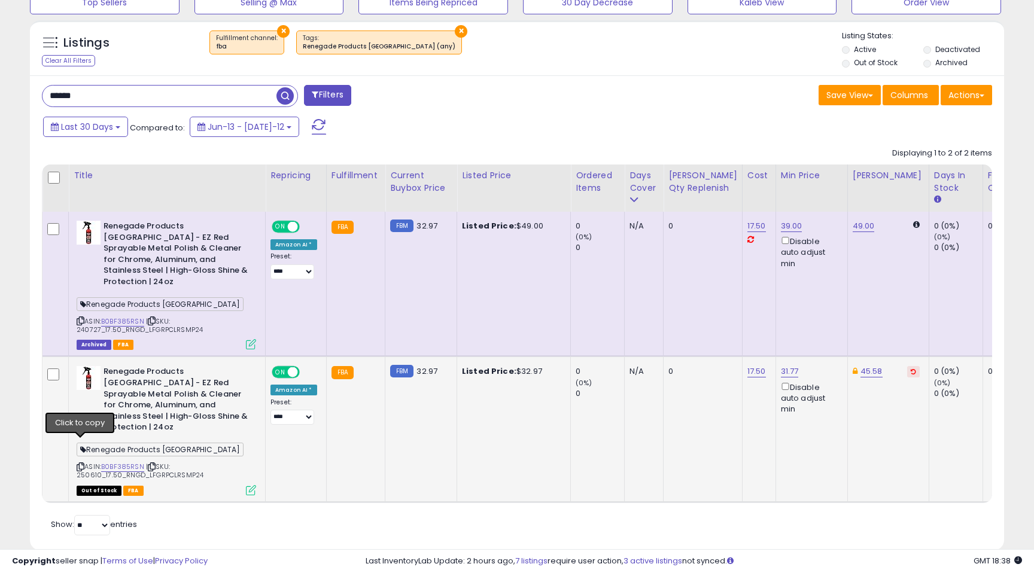
click at [79, 464] on icon at bounding box center [81, 467] width 8 height 7
